Goal: Task Accomplishment & Management: Use online tool/utility

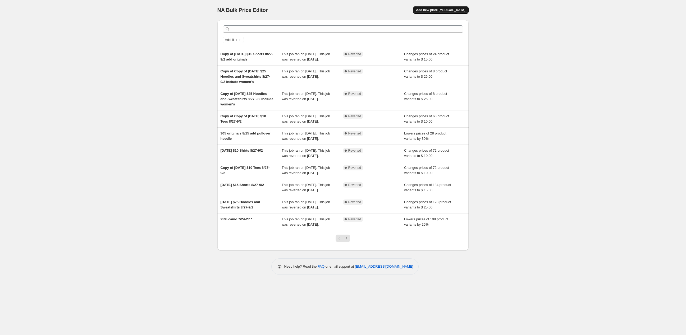
click at [436, 12] on span "Add new price [MEDICAL_DATA]" at bounding box center [440, 10] width 49 height 4
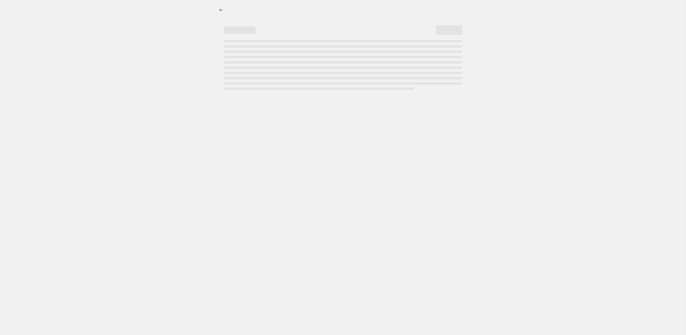
select select "percentage"
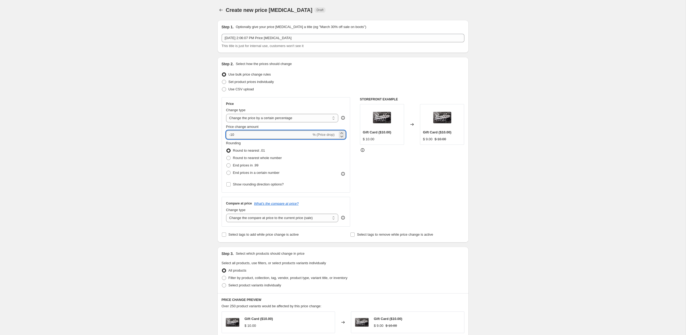
click at [247, 139] on input "-10" at bounding box center [268, 135] width 85 height 8
type input "-1"
type input "-25"
click at [244, 160] on span "Round to nearest whole number" at bounding box center [257, 158] width 49 height 4
click at [227, 156] on input "Round to nearest whole number" at bounding box center [226, 156] width 0 height 0
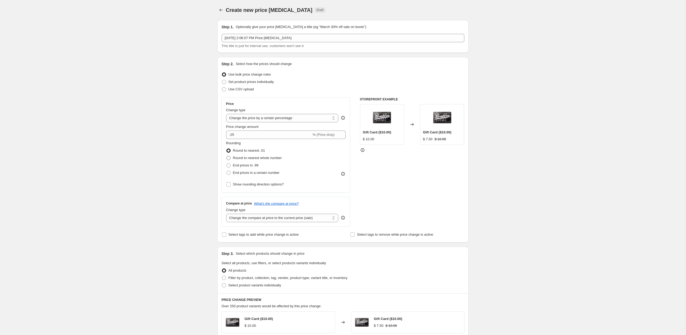
radio input "true"
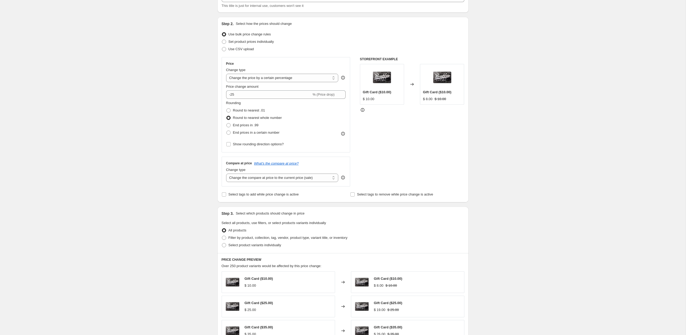
scroll to position [46, 0]
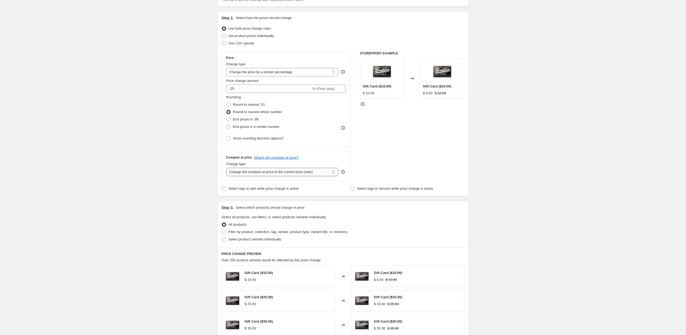
select select "no_change"
click at [222, 193] on label "Select tags to add while price change is active" at bounding box center [260, 188] width 77 height 7
click at [222, 191] on input "Select tags to add while price change is active" at bounding box center [224, 189] width 4 height 4
checkbox input "true"
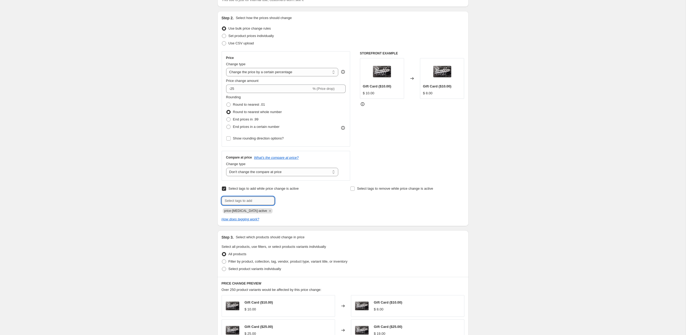
click at [233, 205] on input "text" at bounding box center [248, 201] width 53 height 8
type input "Todays Deals"
click at [222, 17] on button "Submit" at bounding box center [229, 14] width 15 height 6
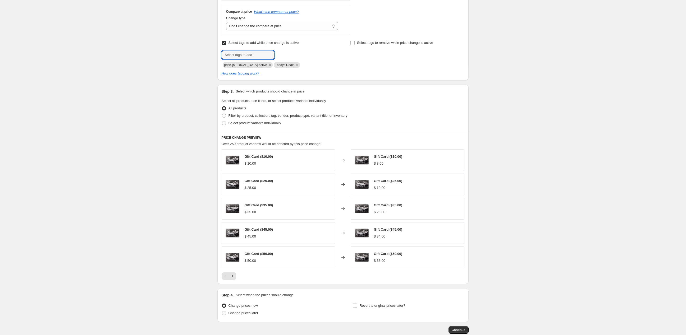
scroll to position [245, 0]
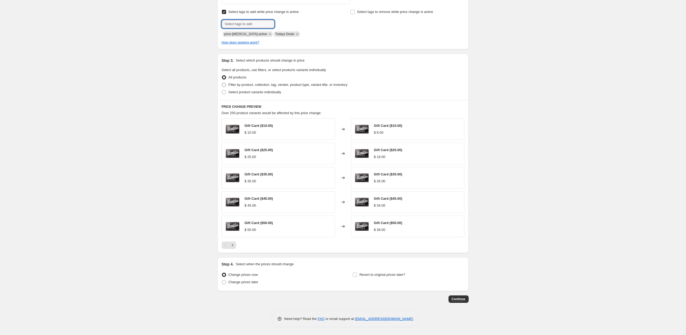
click at [222, 87] on span at bounding box center [224, 85] width 4 height 4
click at [222, 83] on input "Filter by product, collection, tag, vendor, product type, variant title, or inv…" at bounding box center [222, 83] width 0 height 0
radio input "true"
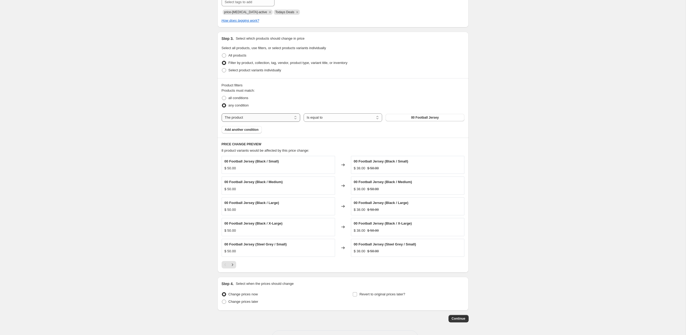
select select "collection"
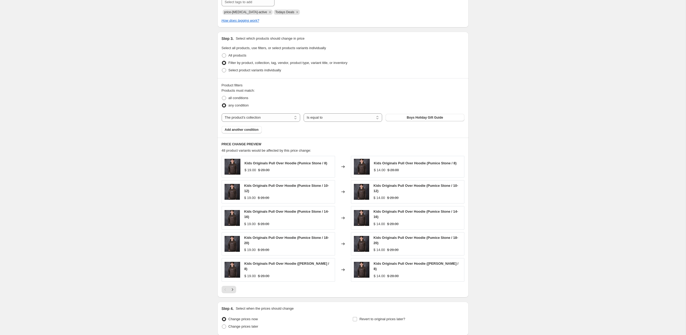
click at [424, 122] on div "The product The product's collection The product's tag The product's vendor The…" at bounding box center [343, 117] width 243 height 8
click at [423, 120] on span "Boys Holiday Gift Guide" at bounding box center [425, 118] width 36 height 4
click at [430, 121] on button "Boys Holiday Gift Guide" at bounding box center [425, 117] width 79 height 7
click at [416, 120] on span "Boys Holiday Gift Guide" at bounding box center [425, 118] width 36 height 4
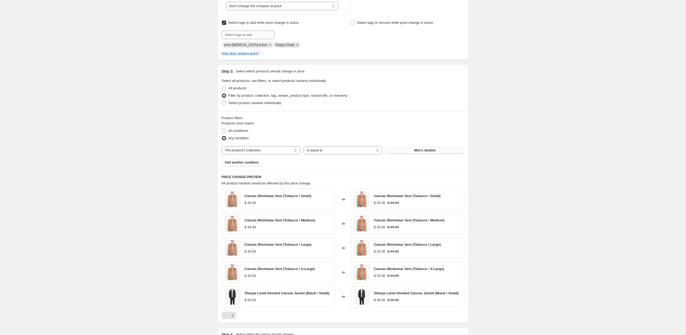
scroll to position [309, 0]
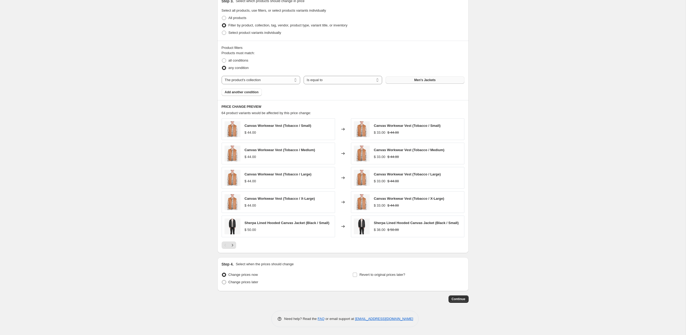
click at [229, 284] on span "Change prices later" at bounding box center [244, 282] width 30 height 4
click at [222, 281] on input "Change prices later" at bounding box center [222, 280] width 0 height 0
radio input "true"
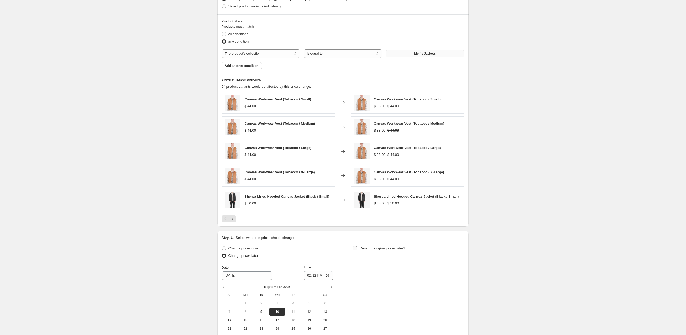
click at [357, 251] on input "Revert to original prices later?" at bounding box center [355, 249] width 4 height 4
checkbox input "true"
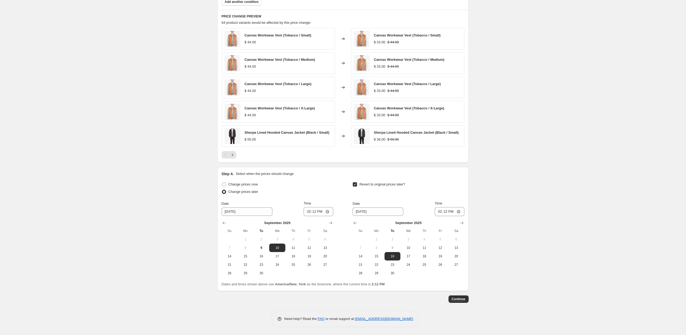
click at [306, 244] on button "5" at bounding box center [309, 239] width 16 height 8
click at [307, 250] on span "12" at bounding box center [309, 248] width 12 height 4
type input "[DATE]"
click at [307, 216] on input "14:12" at bounding box center [319, 211] width 30 height 9
type input "20:12"
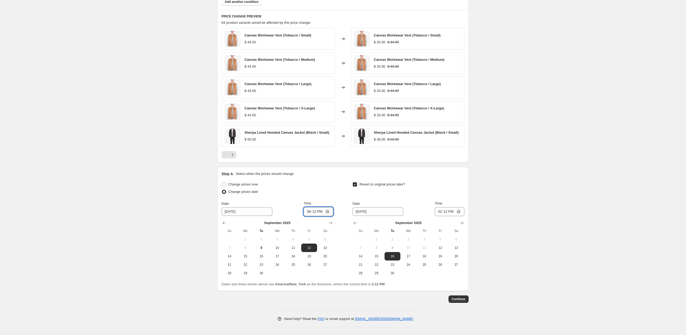
click at [314, 216] on input "18:12" at bounding box center [319, 211] width 30 height 9
click at [325, 216] on input "18:00" at bounding box center [319, 211] width 30 height 9
type input "06:00"
click at [379, 259] on span "15" at bounding box center [377, 256] width 12 height 4
type input "[DATE]"
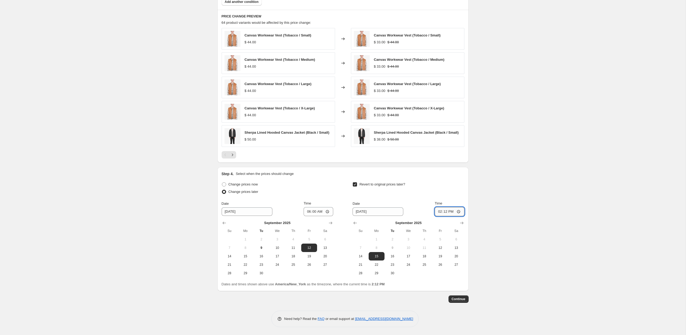
click at [454, 216] on input "14:12" at bounding box center [450, 211] width 30 height 9
type input "23:12"
click at [362, 259] on span "14" at bounding box center [361, 256] width 12 height 4
type input "[DATE]"
click at [464, 216] on input "23:12" at bounding box center [450, 211] width 30 height 9
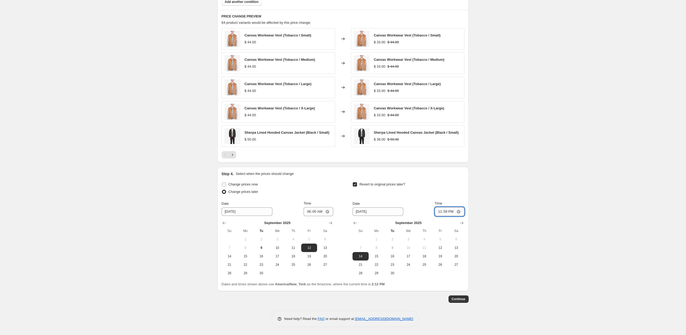
click at [464, 216] on input "23:59" at bounding box center [450, 211] width 30 height 9
type input "23:59"
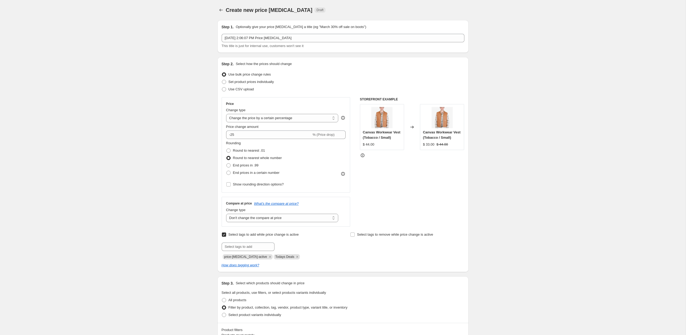
scroll to position [0, 0]
